Goal: Task Accomplishment & Management: Manage account settings

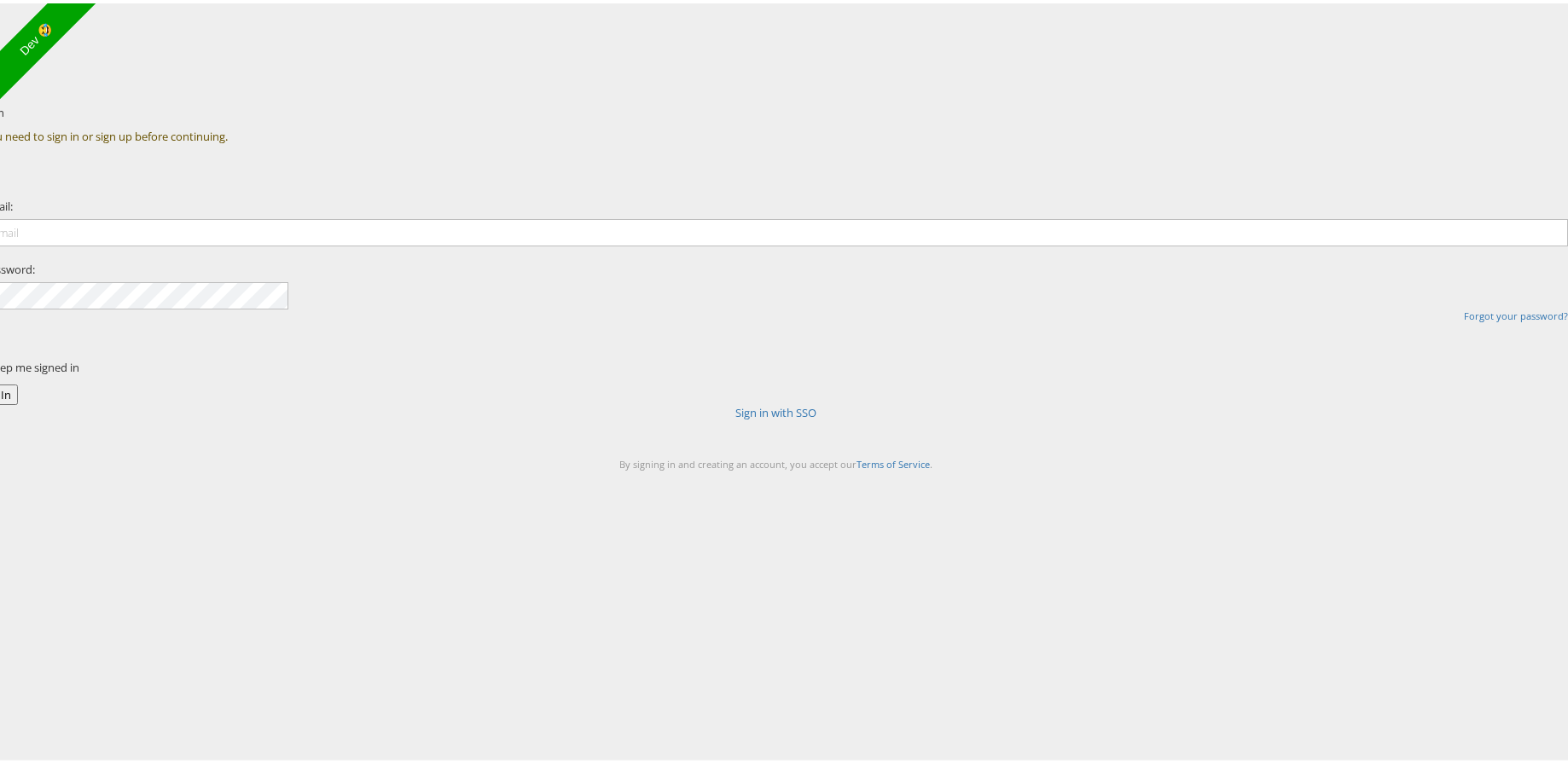
click at [462, 196] on div "Sign In You need to sign in or sign up before continuing. Email: Password: Forg…" at bounding box center [872, 298] width 1419 height 426
click at [745, 243] on input "email" at bounding box center [776, 229] width 1586 height 27
type input "aaron.pinto@kargo.com"
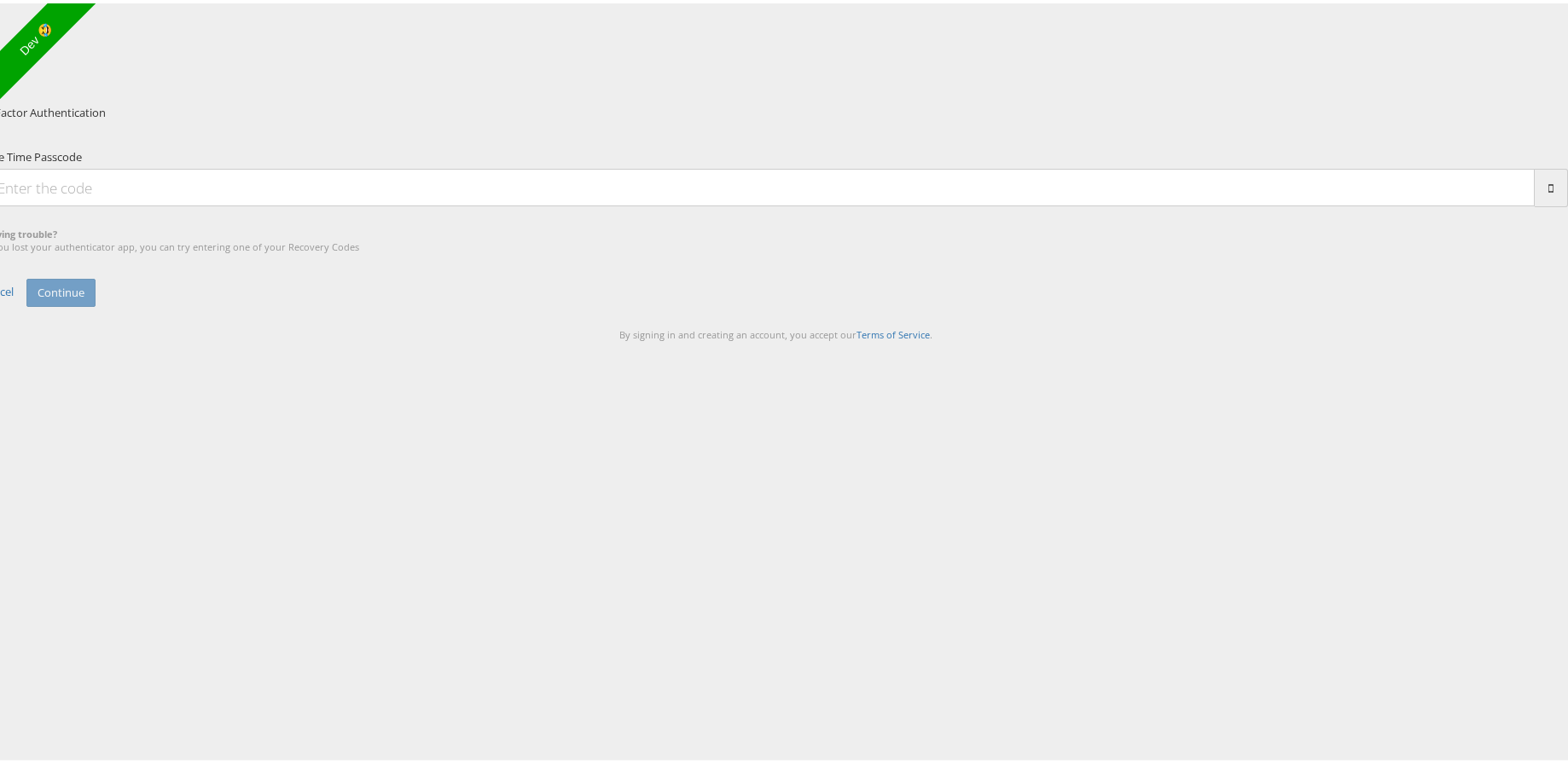
click at [728, 203] on input "One Time Passcode" at bounding box center [759, 184] width 1552 height 37
type input "391311"
click at [95, 303] on button "Continue" at bounding box center [61, 289] width 69 height 28
